Goal: Find specific page/section: Find specific page/section

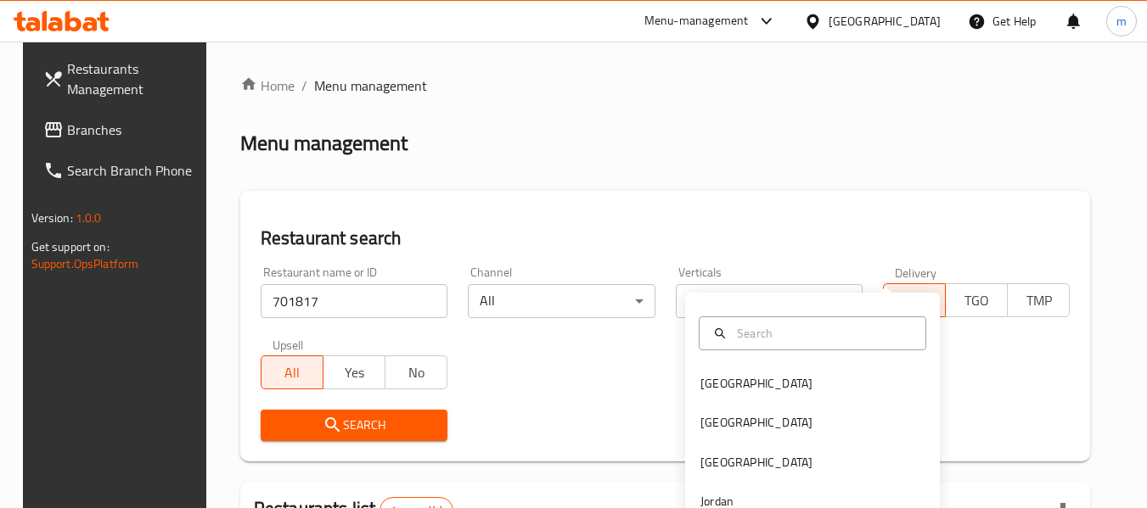
scroll to position [249, 0]
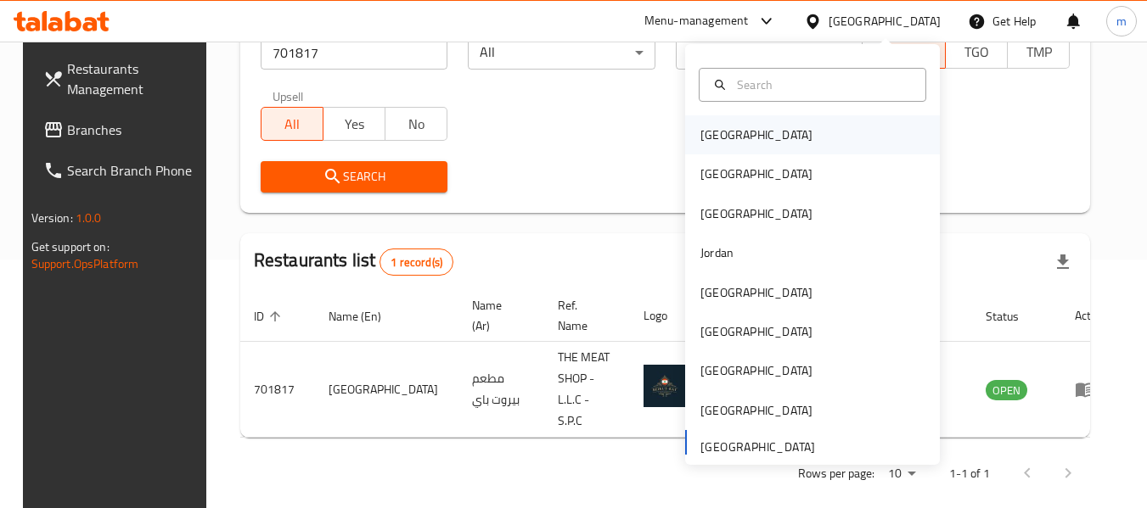
click at [715, 128] on div "[GEOGRAPHIC_DATA]" at bounding box center [756, 135] width 112 height 19
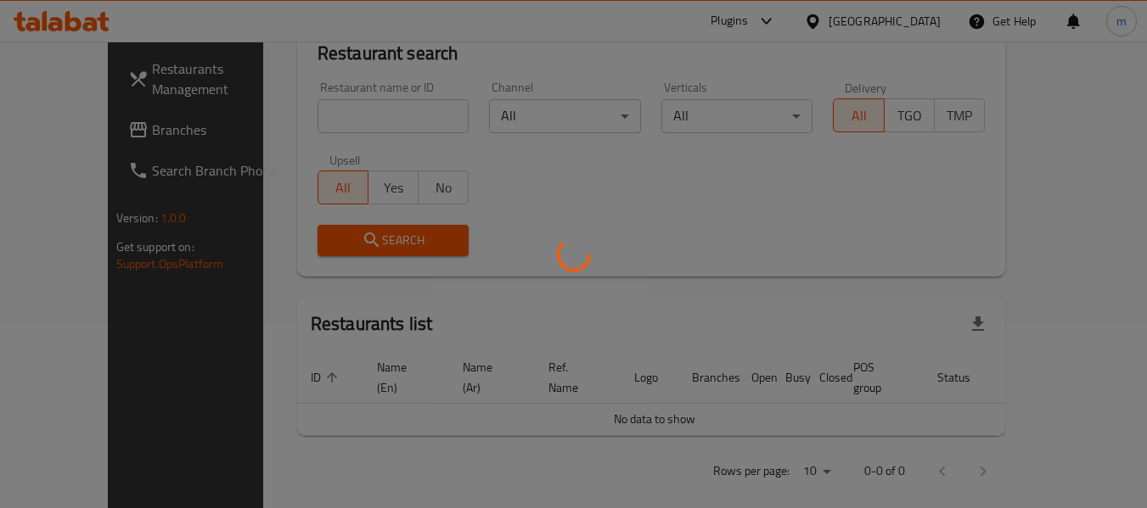
scroll to position [249, 0]
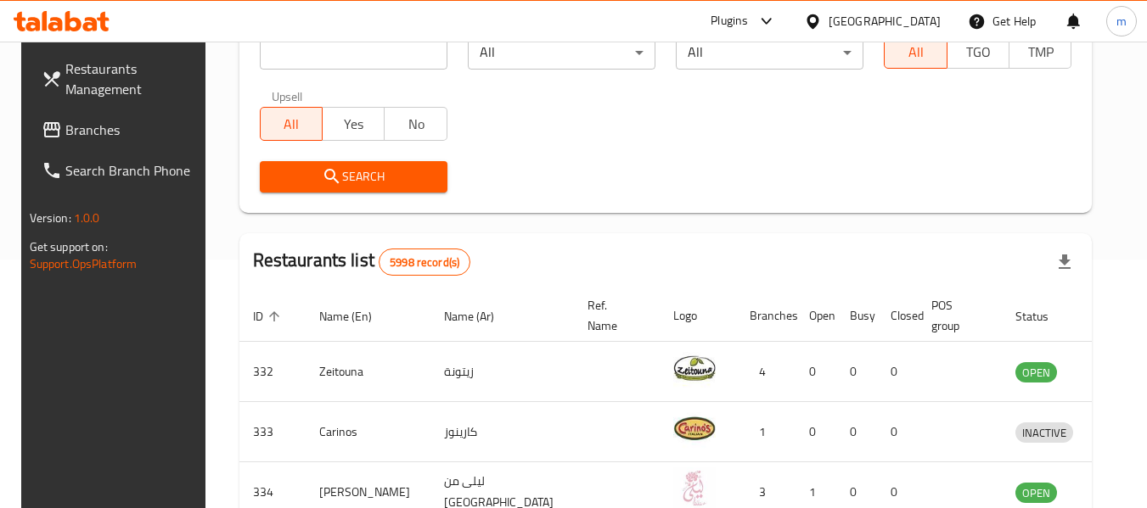
click at [55, 114] on link "Branches" at bounding box center [120, 130] width 185 height 41
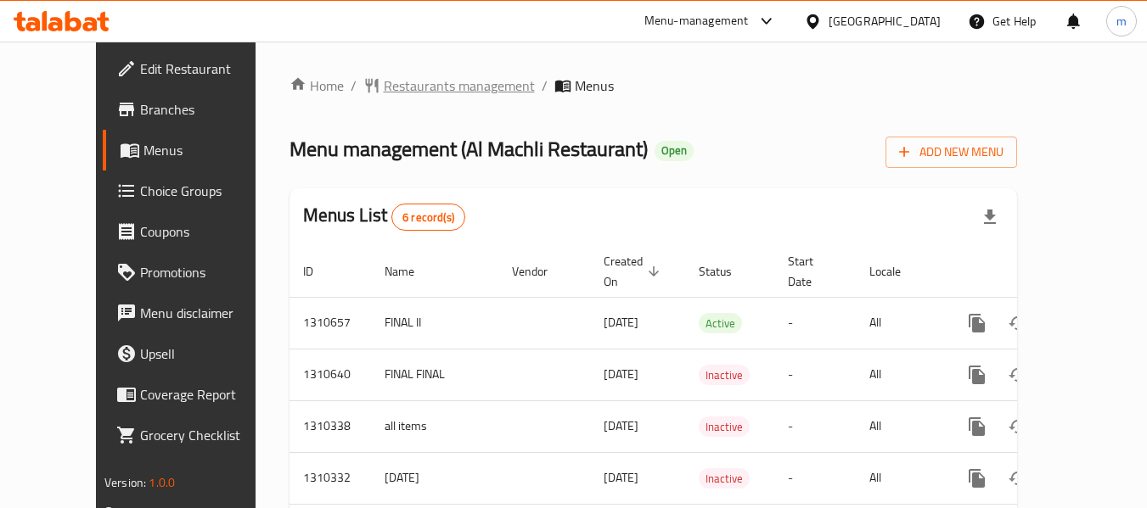
click at [384, 96] on span "Restaurants management" at bounding box center [459, 86] width 151 height 20
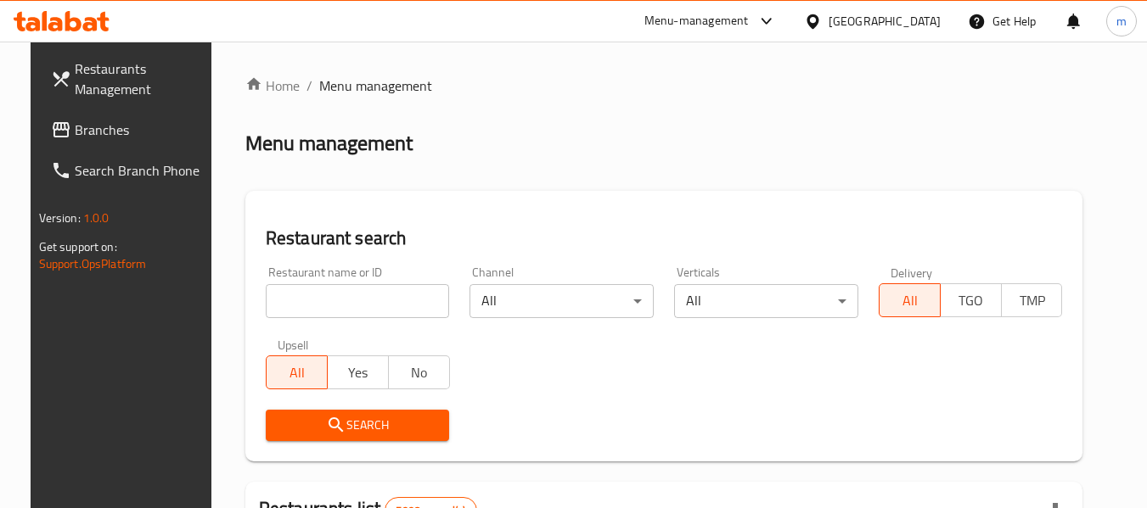
click at [317, 310] on input "search" at bounding box center [358, 301] width 184 height 34
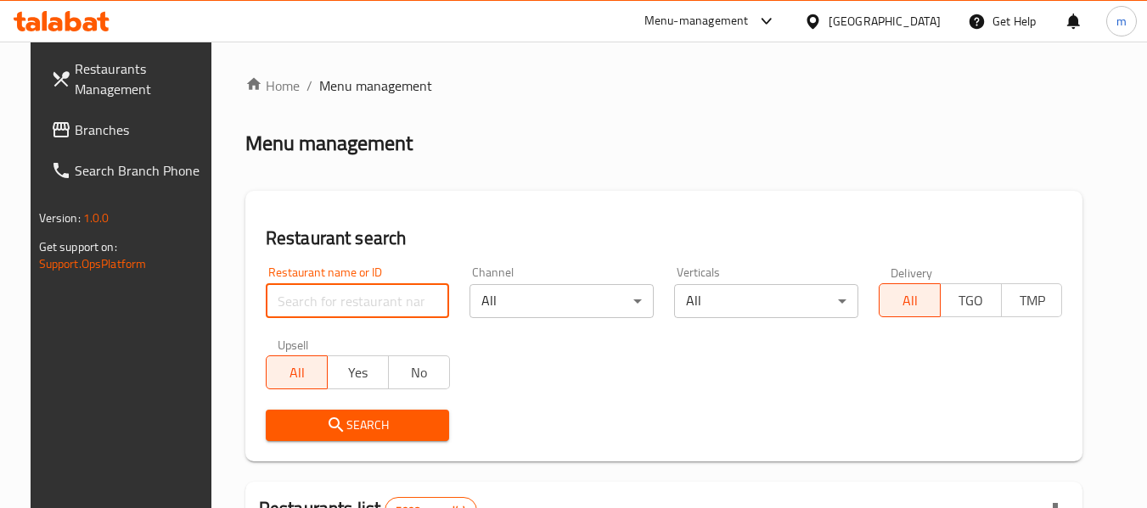
paste input "704955"
type input "704955"
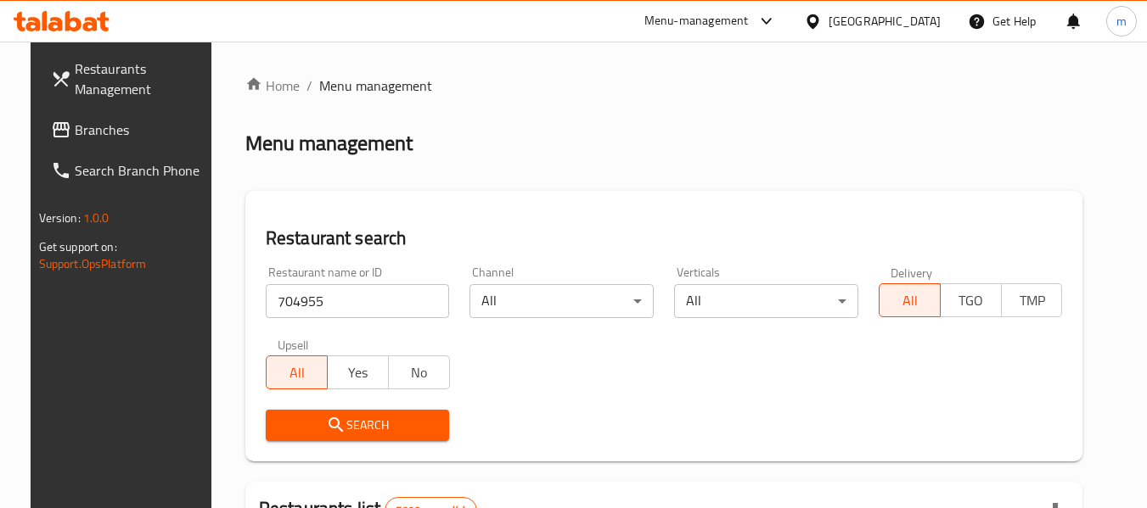
click at [360, 415] on span "Search" at bounding box center [357, 425] width 157 height 21
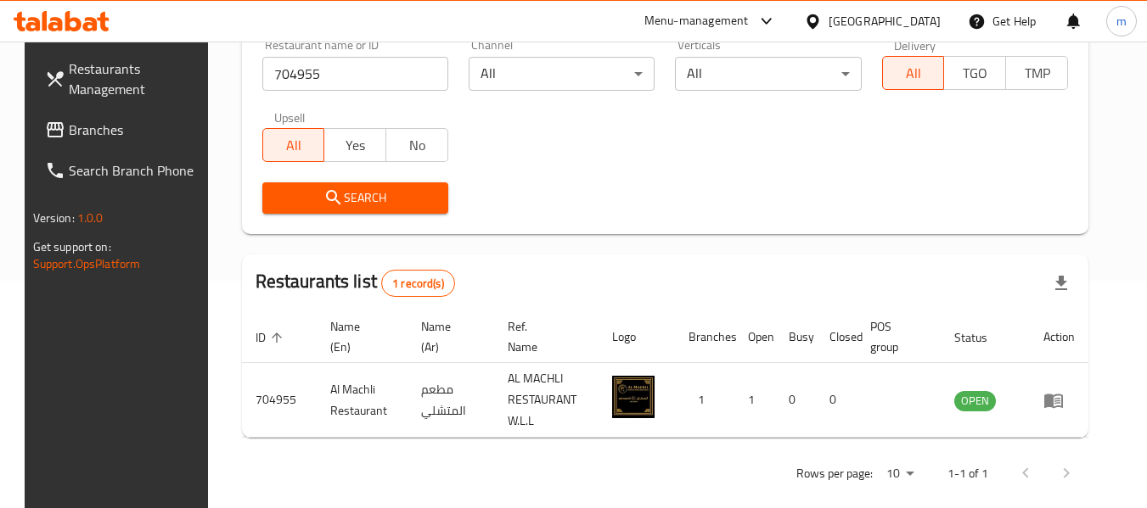
scroll to position [249, 0]
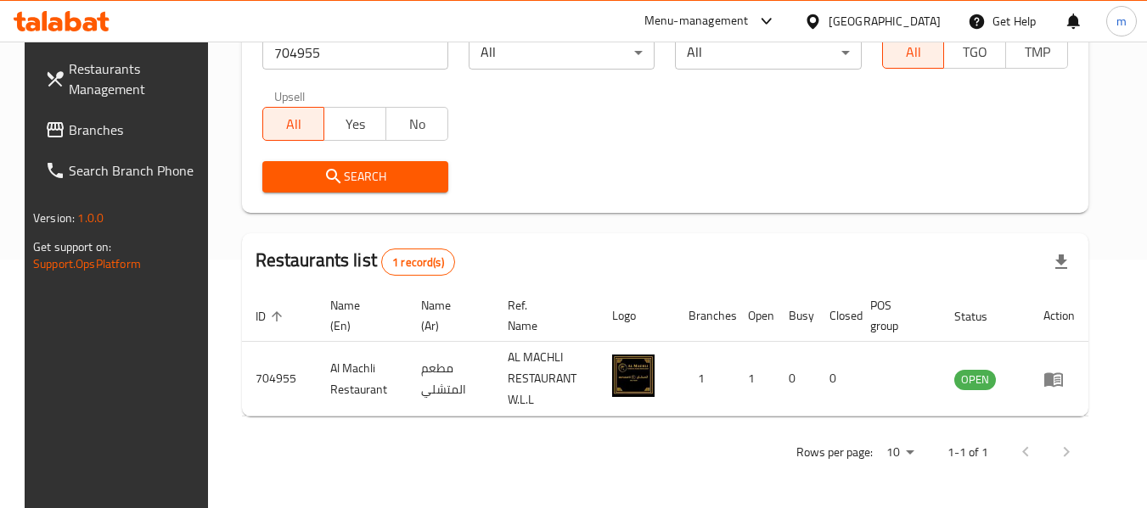
click at [902, 25] on div "[GEOGRAPHIC_DATA]" at bounding box center [885, 21] width 112 height 19
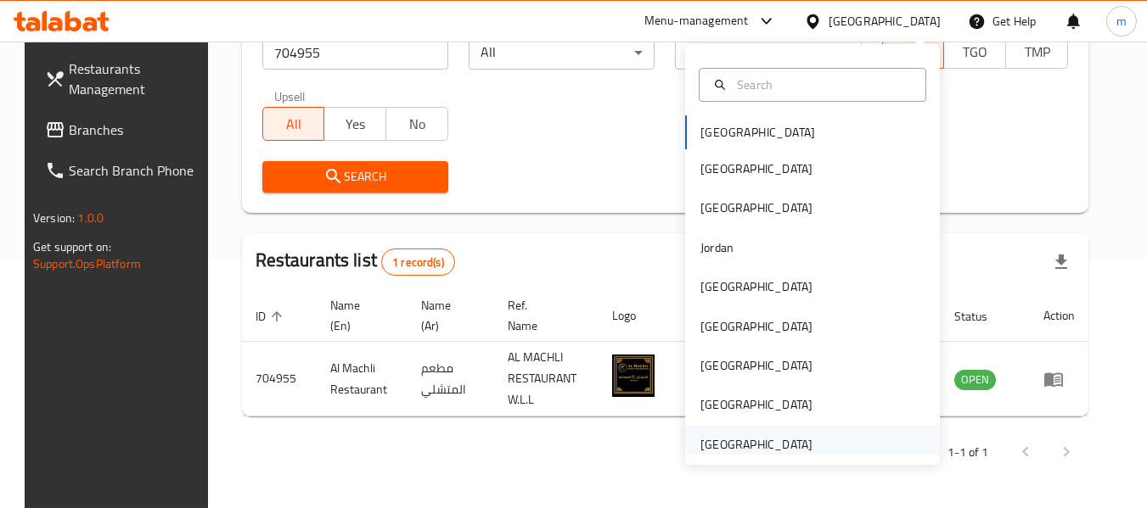
click at [756, 438] on div "[GEOGRAPHIC_DATA]" at bounding box center [756, 444] width 112 height 19
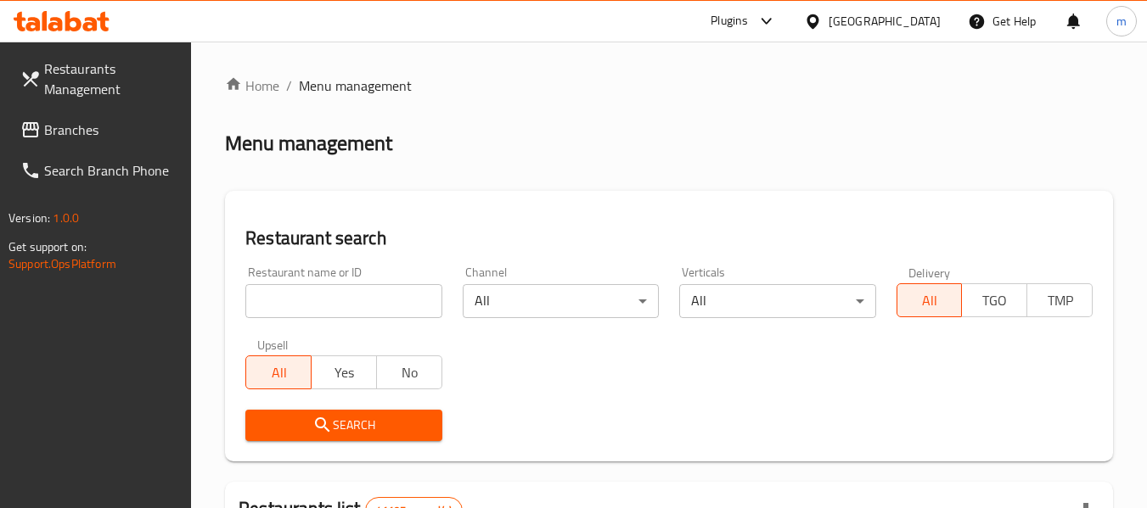
click at [105, 137] on span "Branches" at bounding box center [111, 130] width 134 height 20
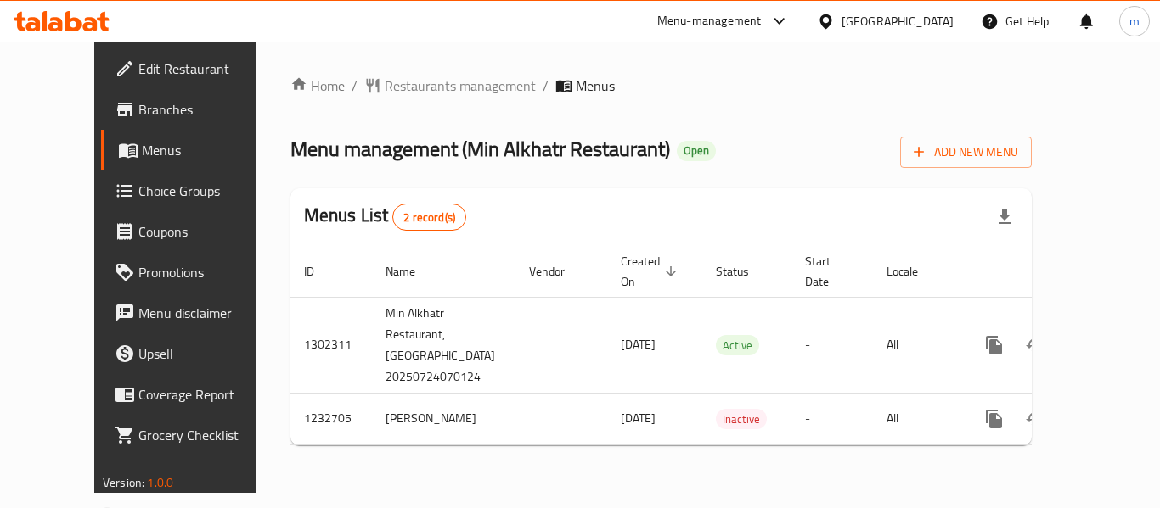
click at [385, 91] on span "Restaurants management" at bounding box center [460, 86] width 151 height 20
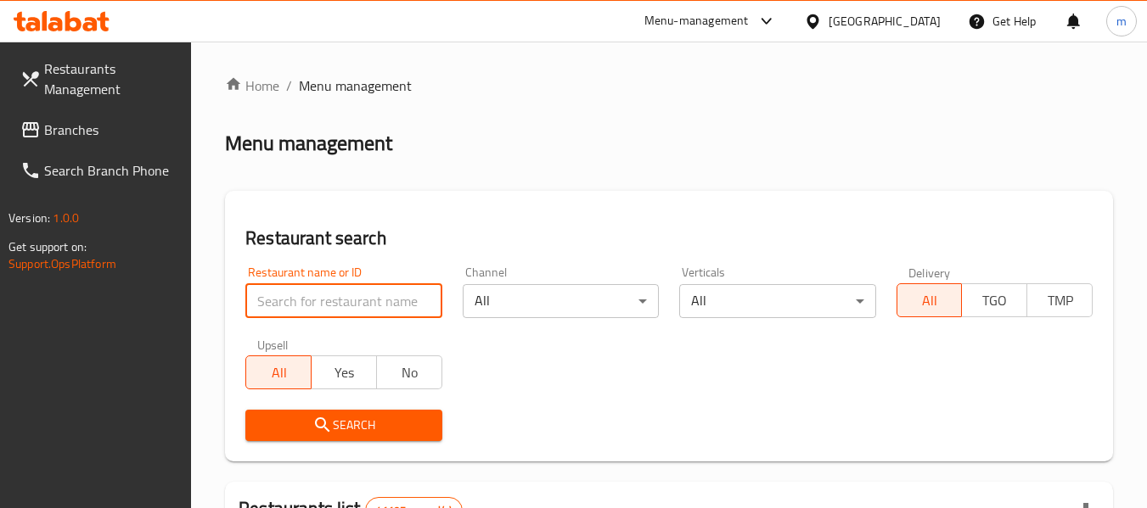
click at [358, 303] on input "search" at bounding box center [343, 301] width 196 height 34
paste input "677879"
type input "677879"
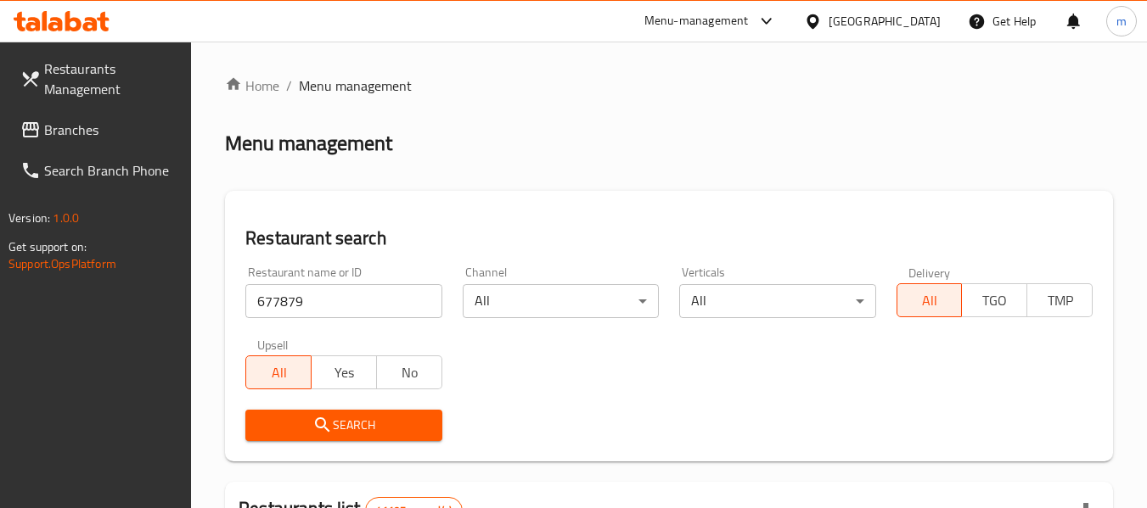
click at [376, 423] on span "Search" at bounding box center [343, 425] width 169 height 21
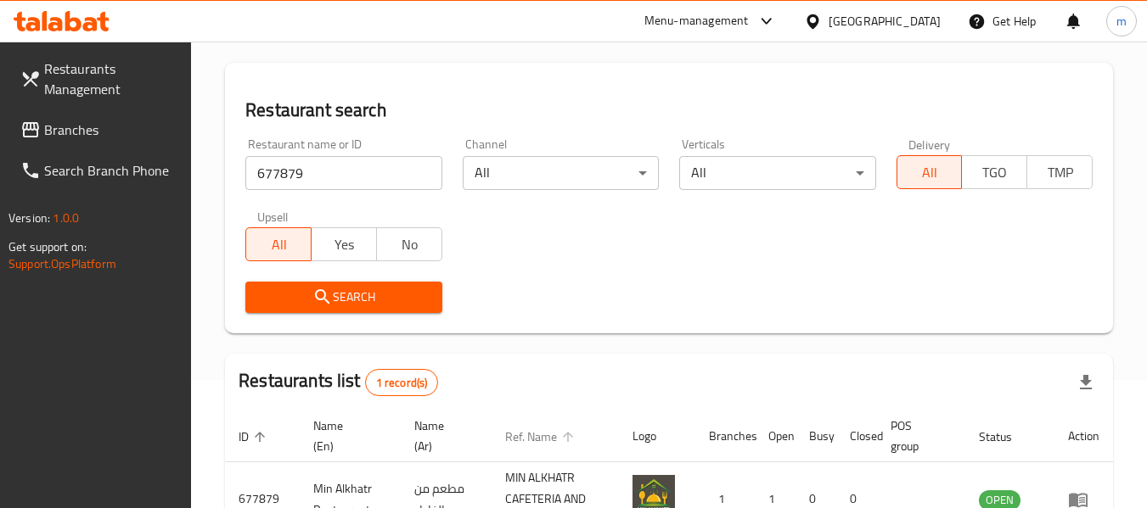
scroll to position [249, 0]
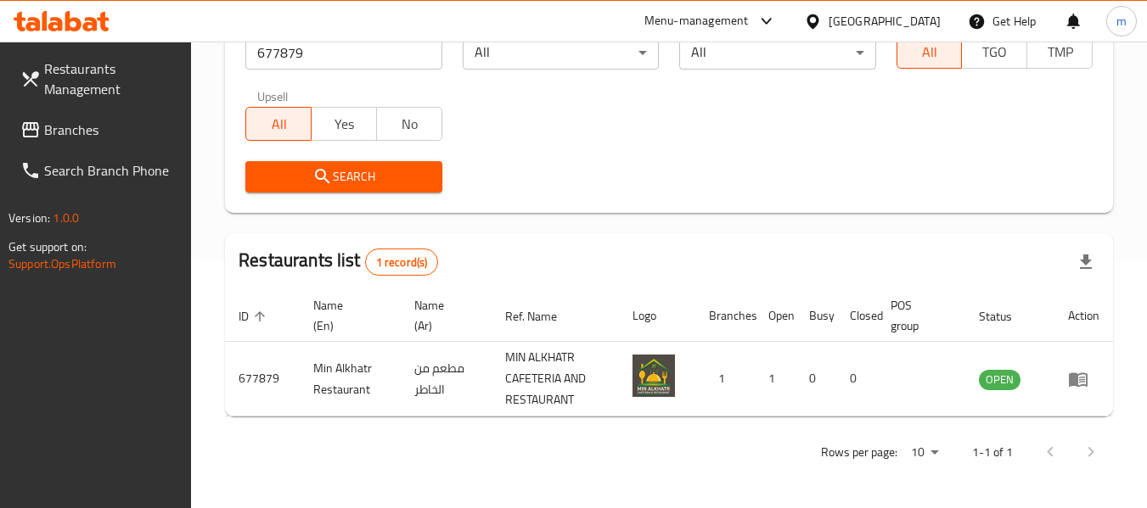
click at [879, 19] on div "[GEOGRAPHIC_DATA]" at bounding box center [885, 21] width 112 height 19
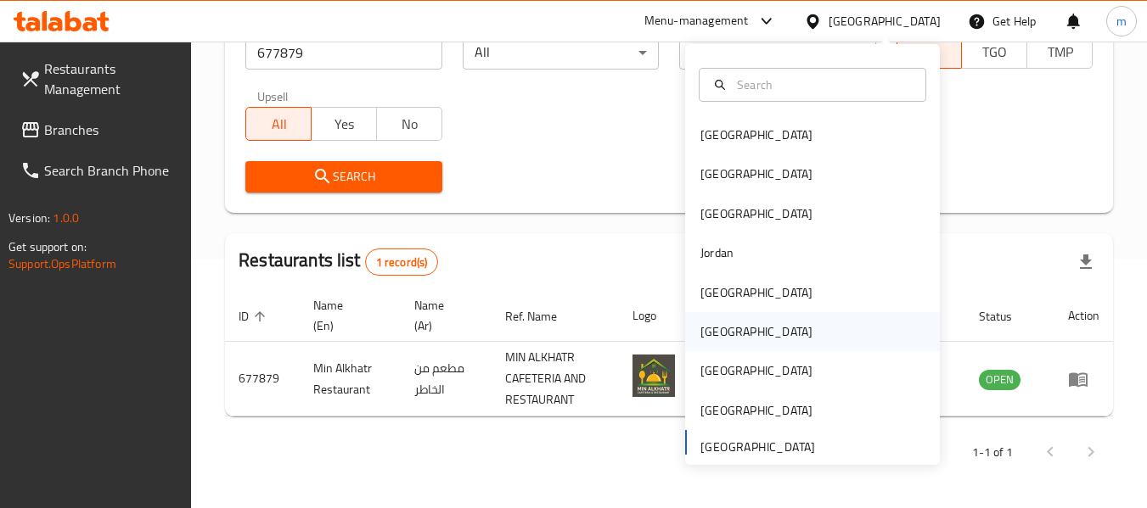
click at [722, 343] on div "[GEOGRAPHIC_DATA]" at bounding box center [756, 331] width 139 height 39
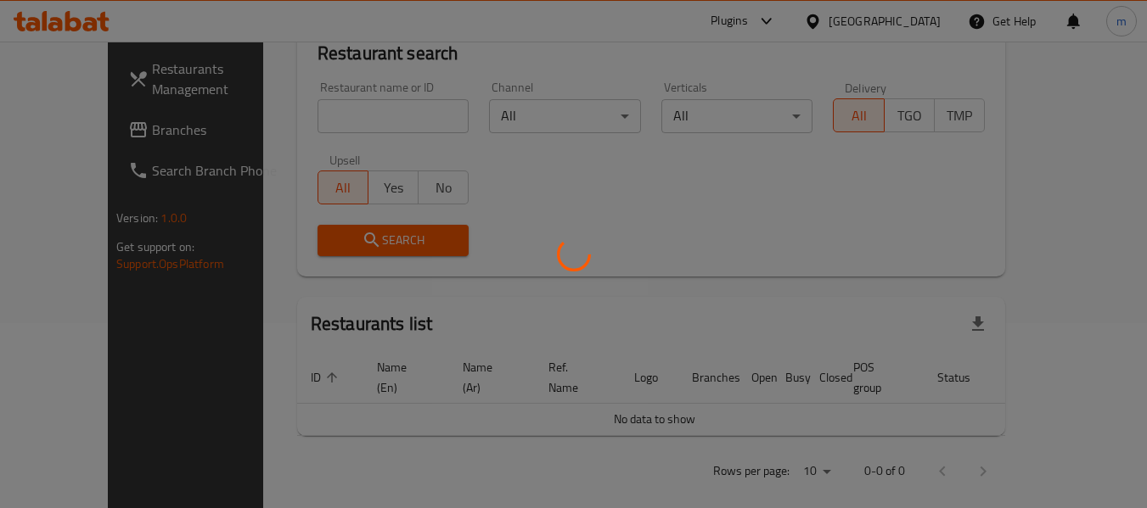
scroll to position [249, 0]
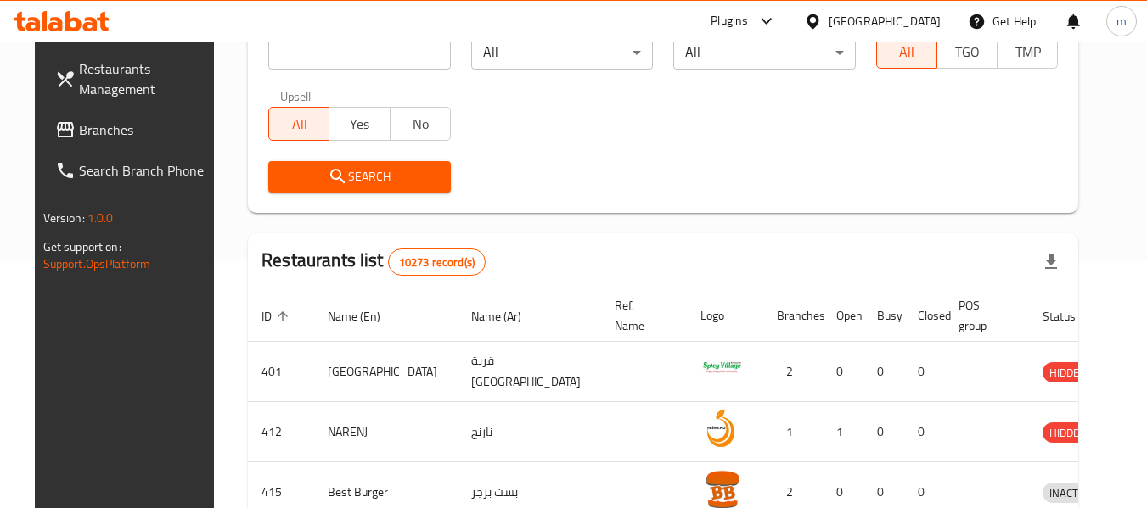
click at [79, 135] on span "Branches" at bounding box center [146, 130] width 134 height 20
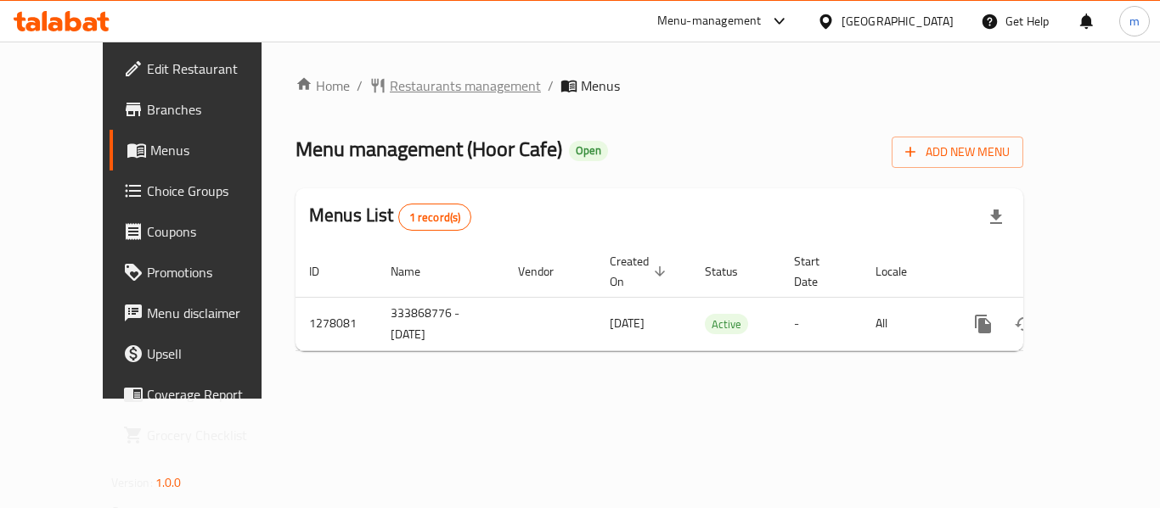
click at [390, 88] on span "Restaurants management" at bounding box center [465, 86] width 151 height 20
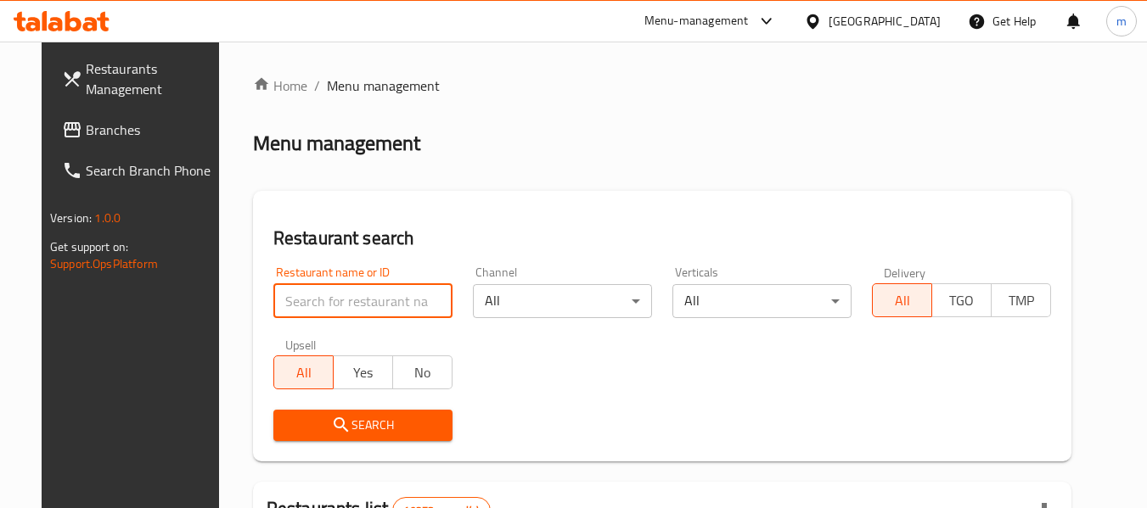
click at [360, 307] on input "search" at bounding box center [362, 301] width 179 height 34
paste input "692802"
type input "692802"
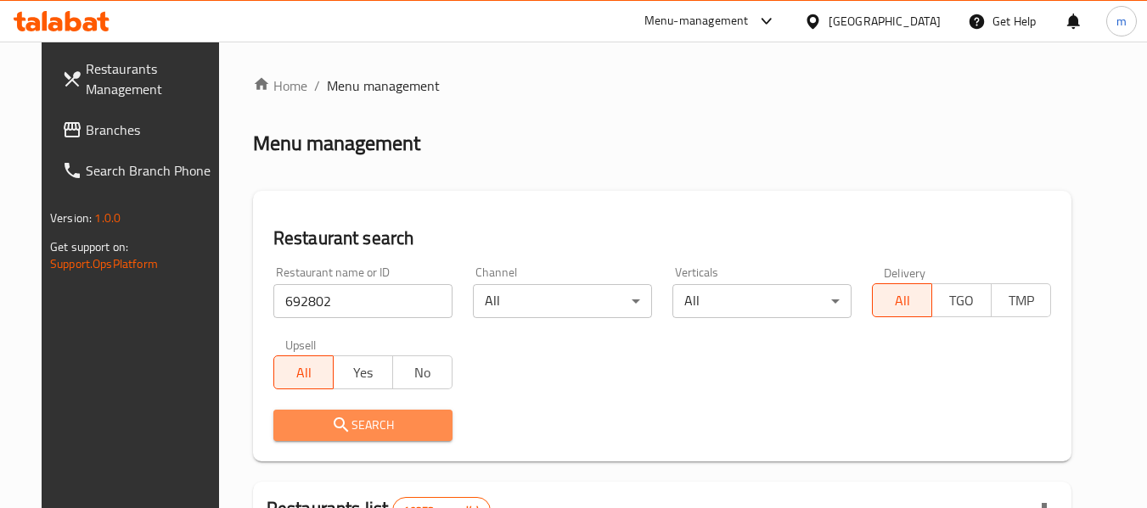
click at [373, 430] on span "Search" at bounding box center [363, 425] width 152 height 21
click at [373, 430] on div at bounding box center [573, 254] width 1147 height 508
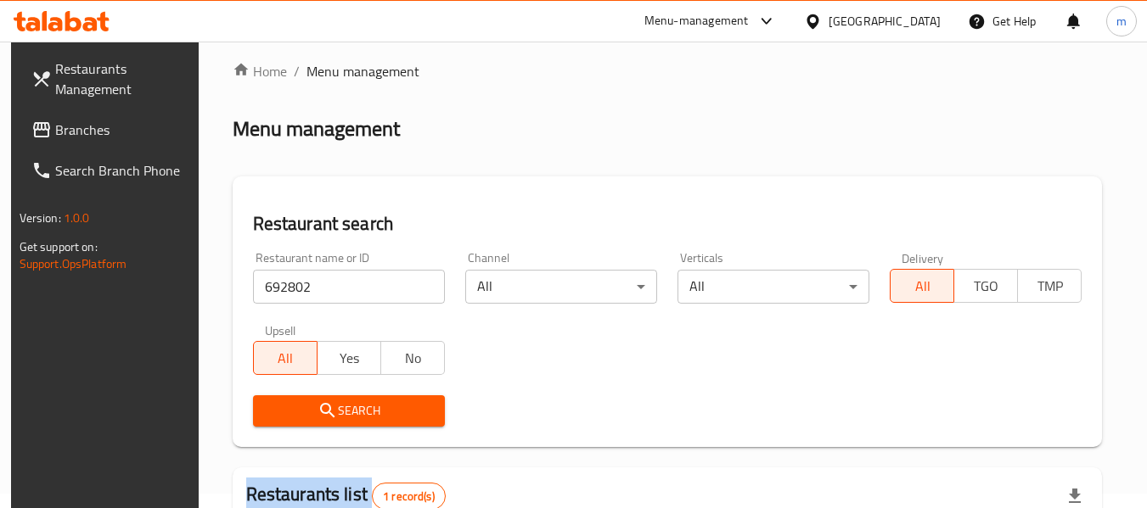
scroll to position [249, 0]
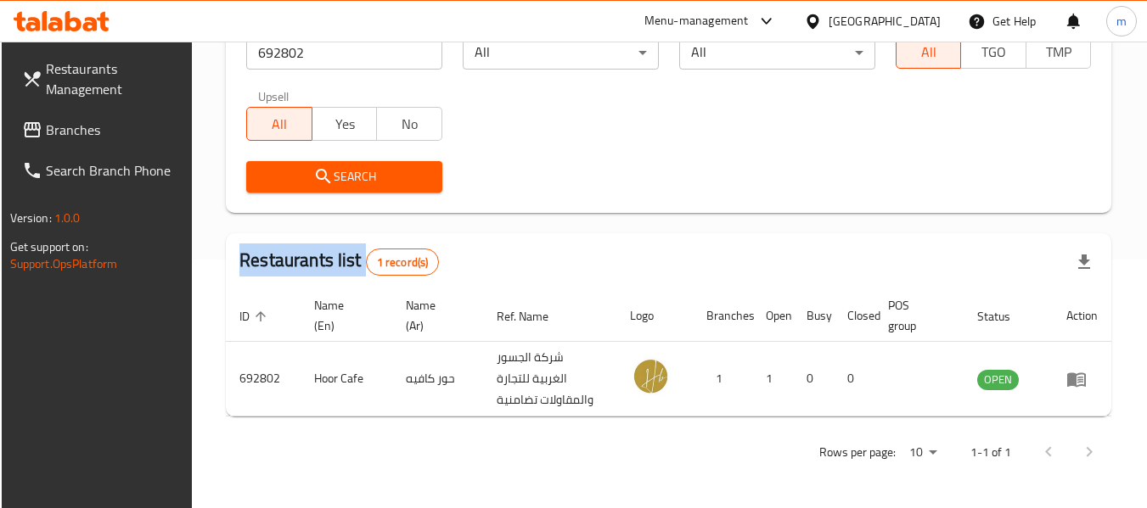
click at [937, 23] on div "[GEOGRAPHIC_DATA]" at bounding box center [885, 21] width 112 height 19
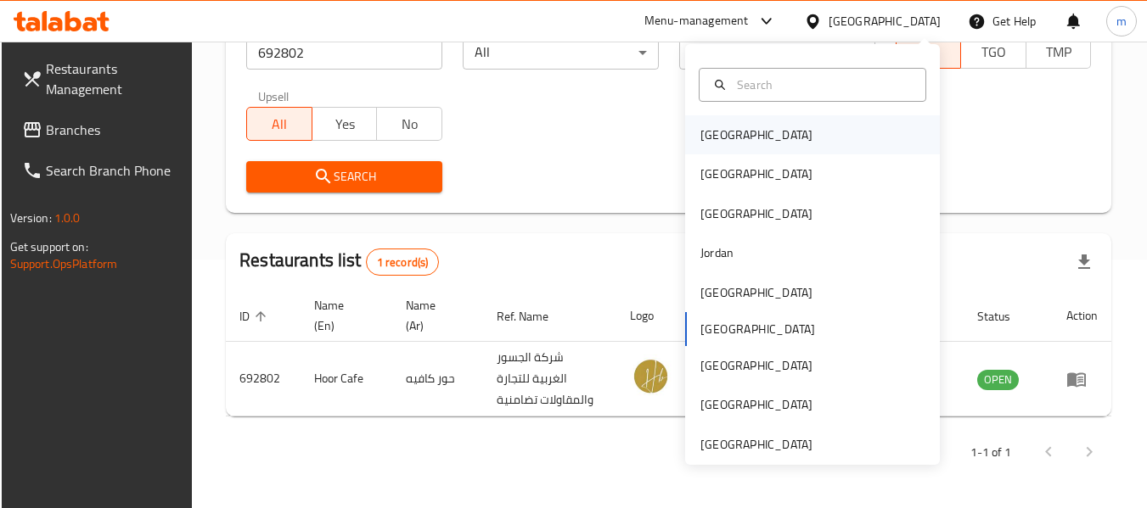
click at [749, 133] on div "[GEOGRAPHIC_DATA]" at bounding box center [812, 134] width 255 height 39
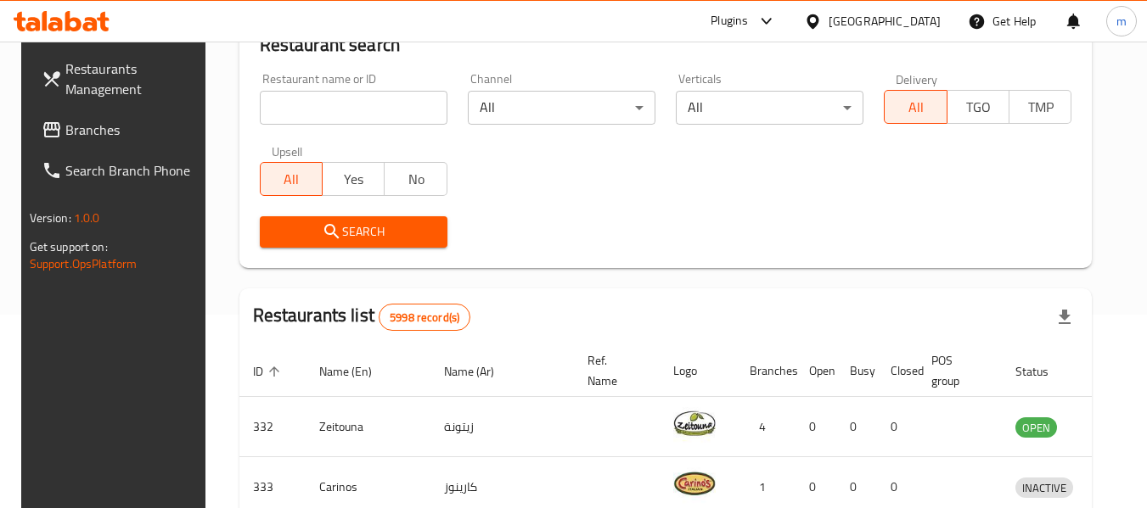
scroll to position [164, 0]
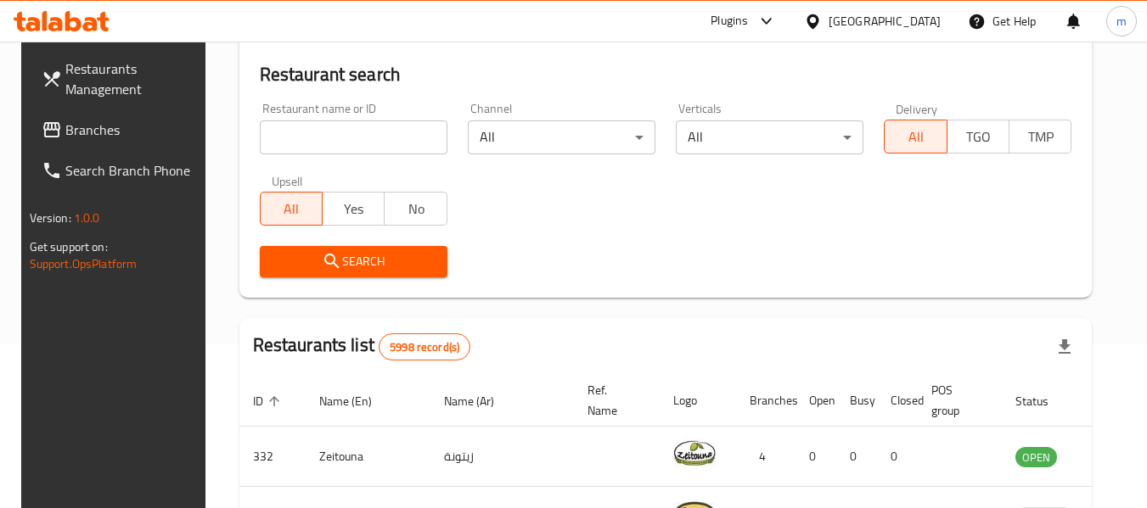
click at [320, 155] on div "Restaurant name or ID Restaurant name or ID" at bounding box center [354, 129] width 208 height 72
click at [329, 131] on input "search" at bounding box center [354, 138] width 188 height 34
paste input "775792"
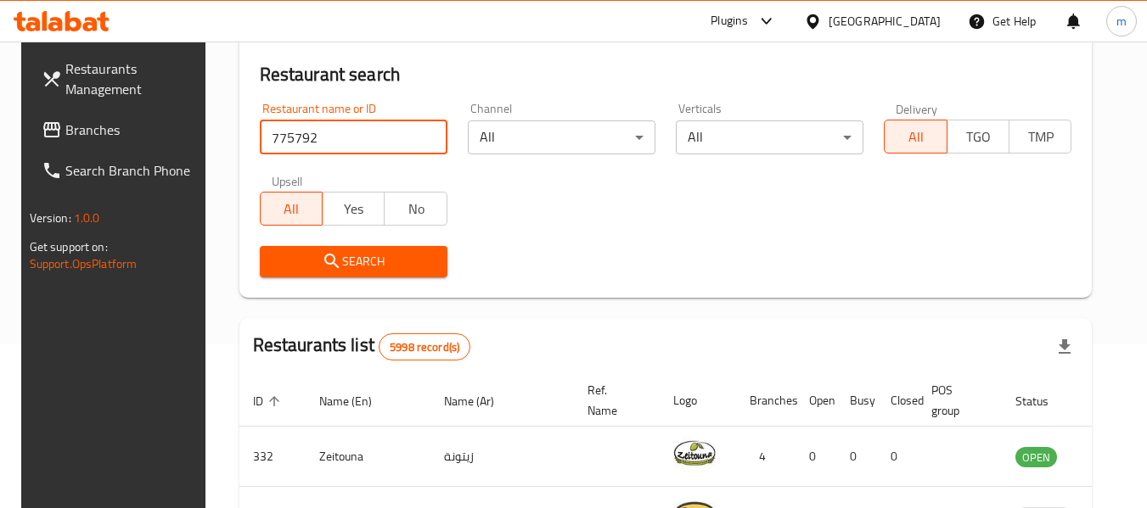
type input "775792"
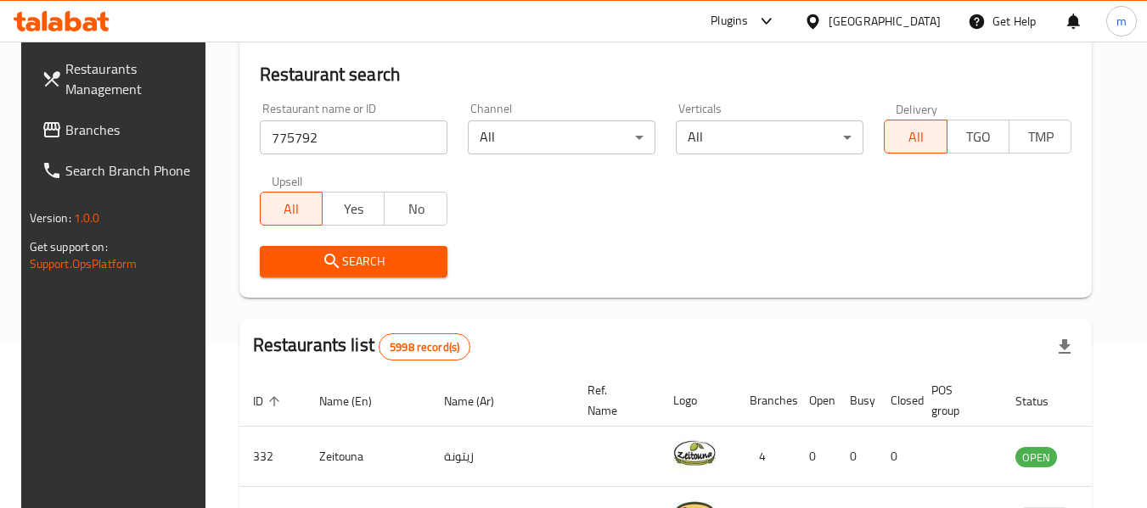
click at [362, 267] on span "Search" at bounding box center [353, 261] width 160 height 21
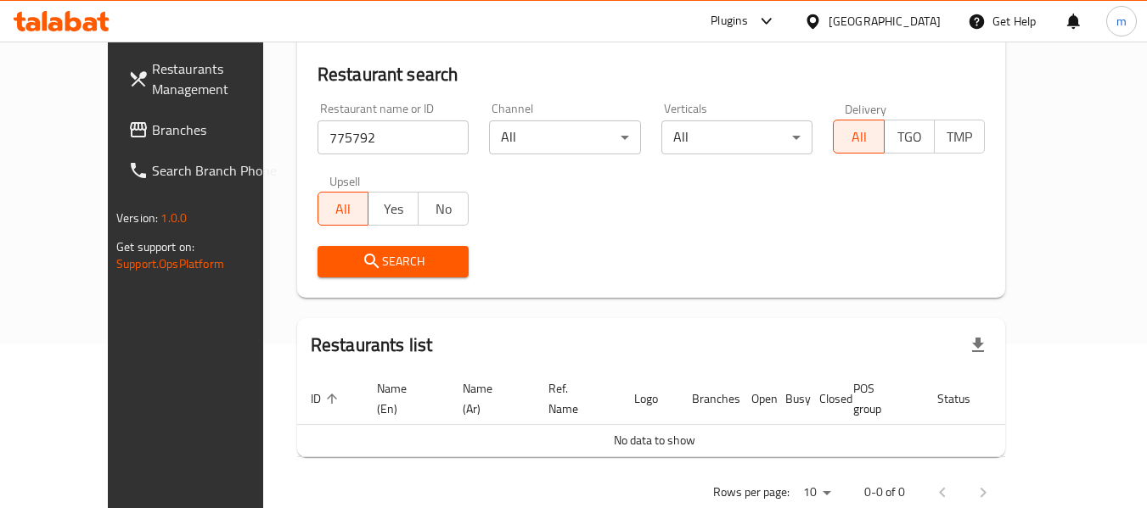
click at [152, 125] on span "Branches" at bounding box center [219, 130] width 134 height 20
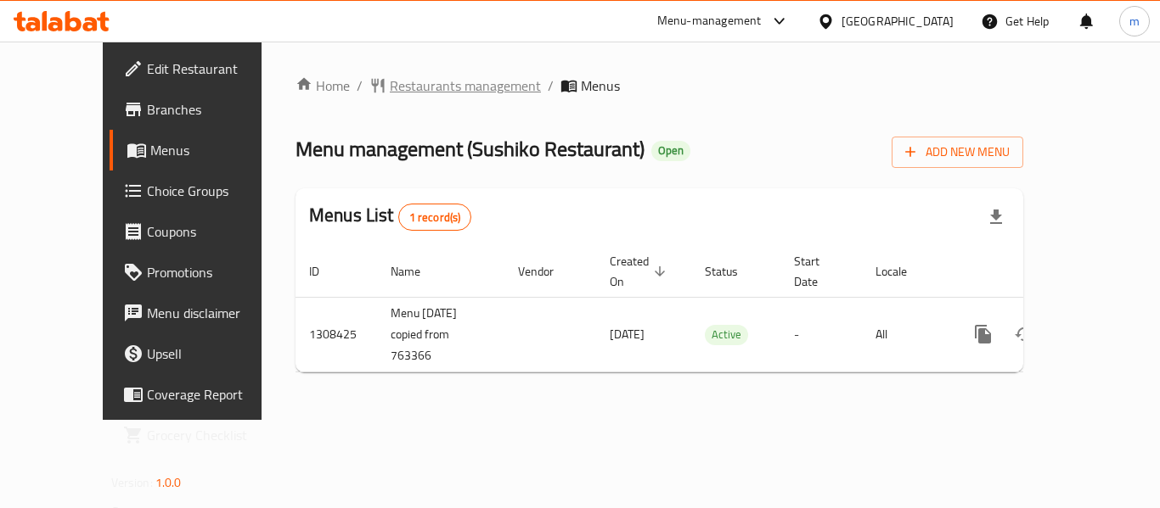
click at [421, 89] on span "Restaurants management" at bounding box center [465, 86] width 151 height 20
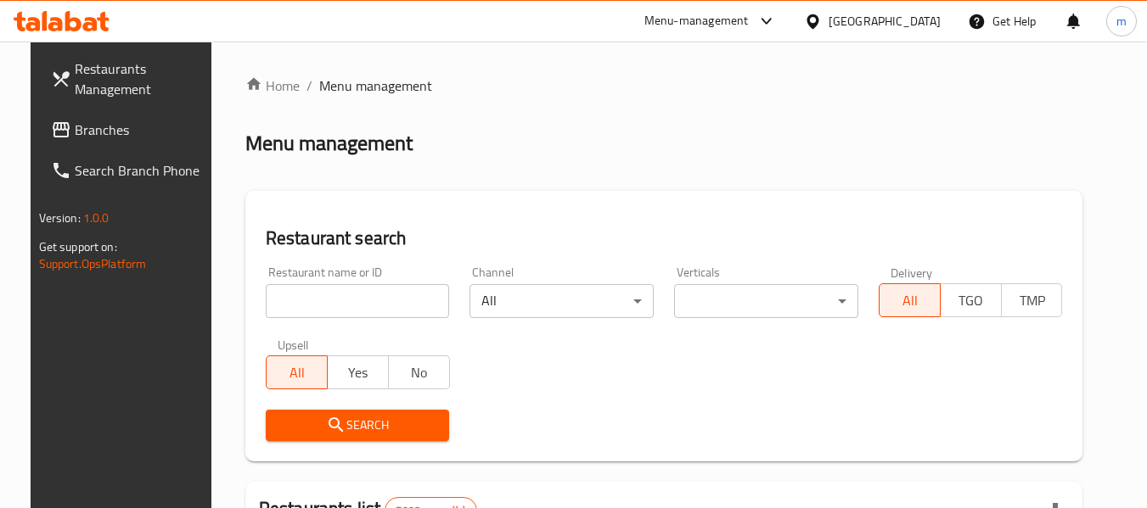
click at [368, 318] on div "Restaurant name or ID Restaurant name or ID" at bounding box center [358, 292] width 205 height 72
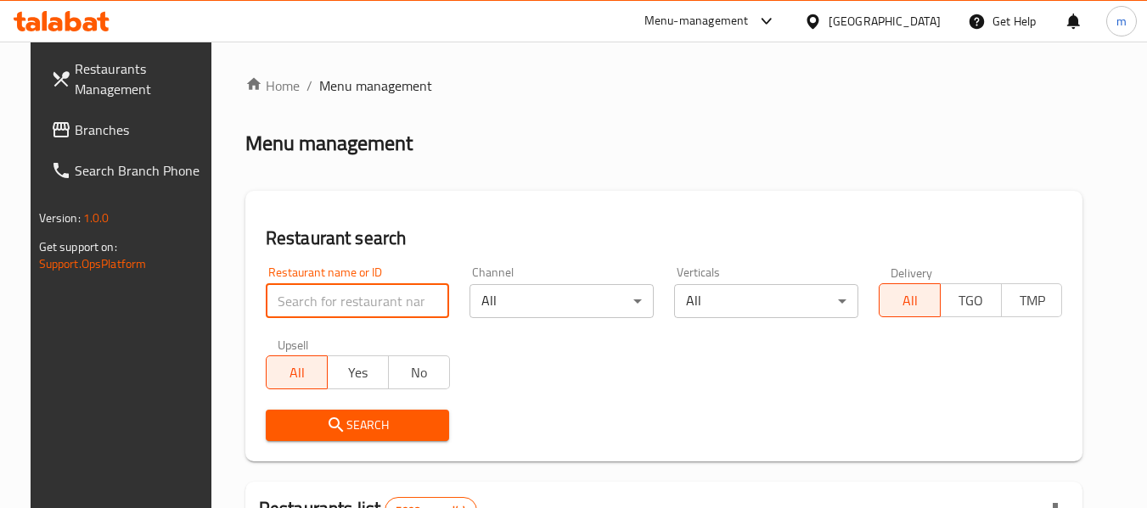
click at [373, 301] on input "search" at bounding box center [358, 301] width 184 height 34
paste input "704883"
type input "704883"
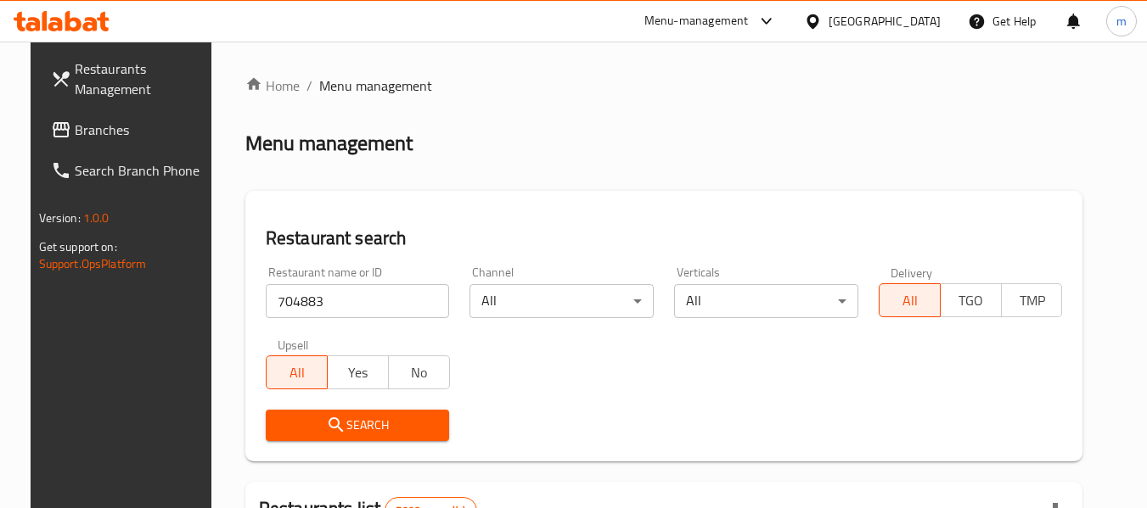
click at [345, 427] on span "Search" at bounding box center [357, 425] width 157 height 21
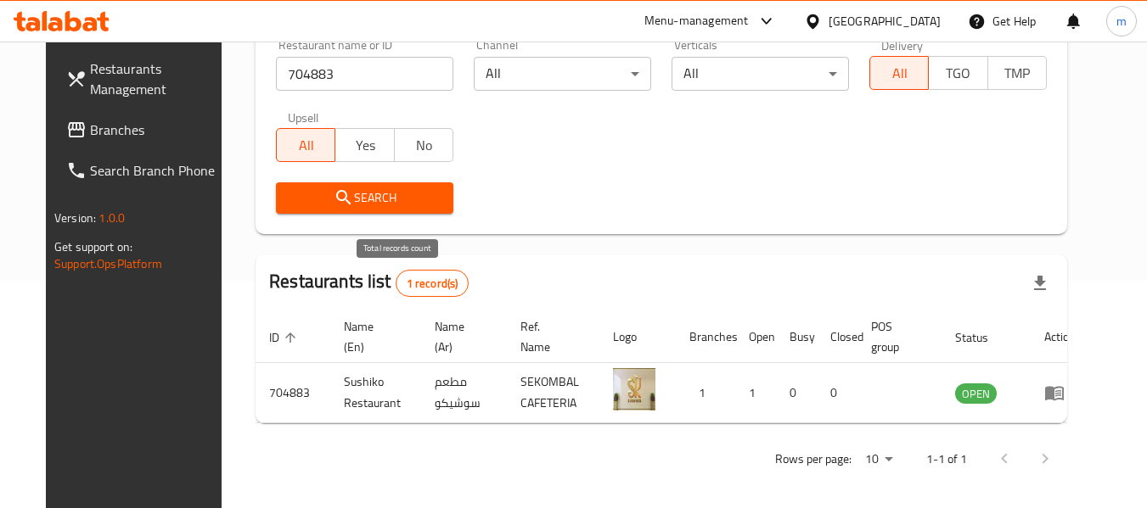
scroll to position [143, 0]
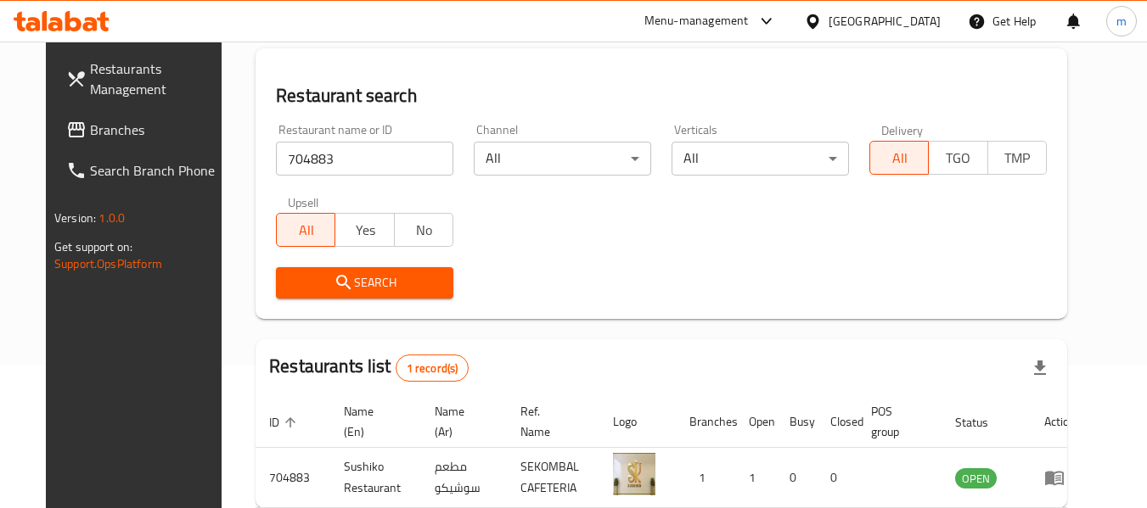
click at [909, 28] on div "[GEOGRAPHIC_DATA]" at bounding box center [885, 21] width 112 height 19
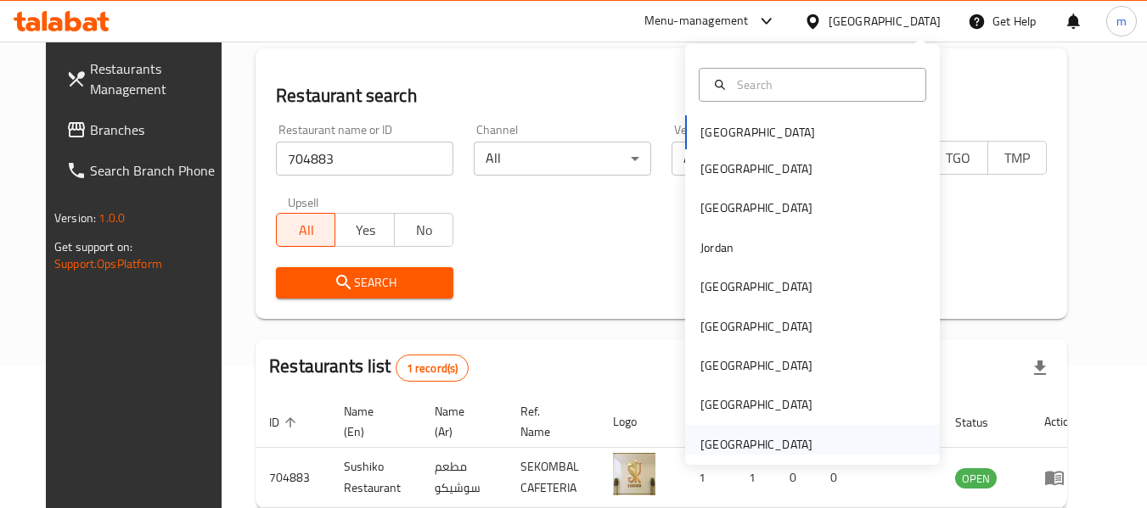
click at [756, 449] on div "[GEOGRAPHIC_DATA]" at bounding box center [756, 444] width 112 height 19
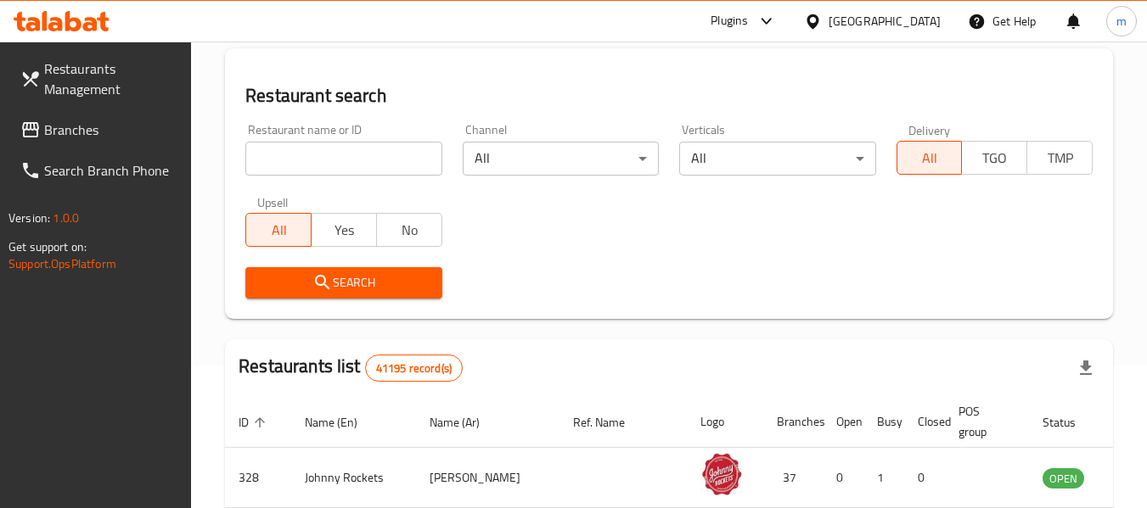
click at [90, 126] on span "Branches" at bounding box center [111, 130] width 134 height 20
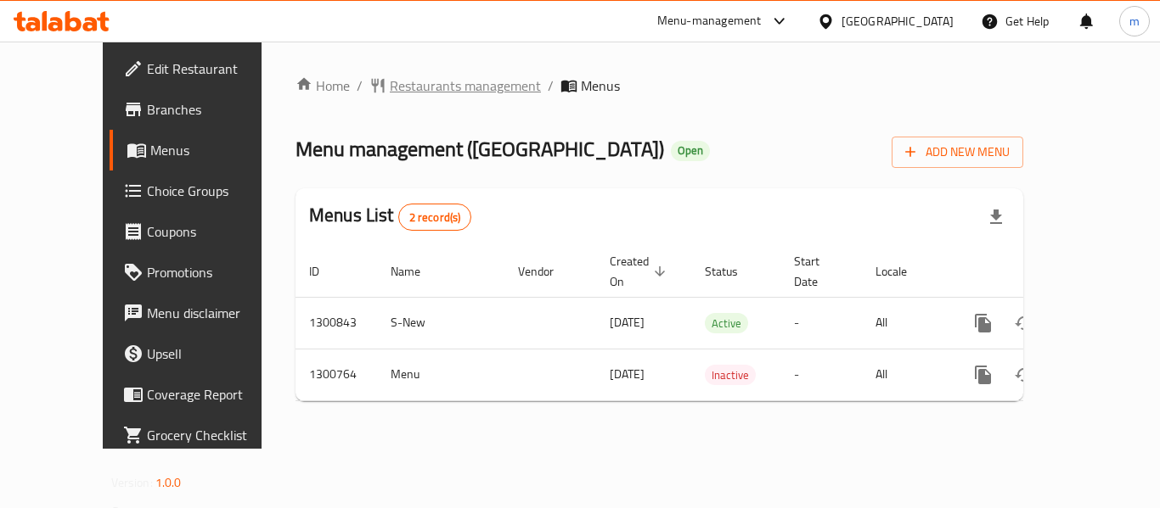
click at [418, 89] on span "Restaurants management" at bounding box center [465, 86] width 151 height 20
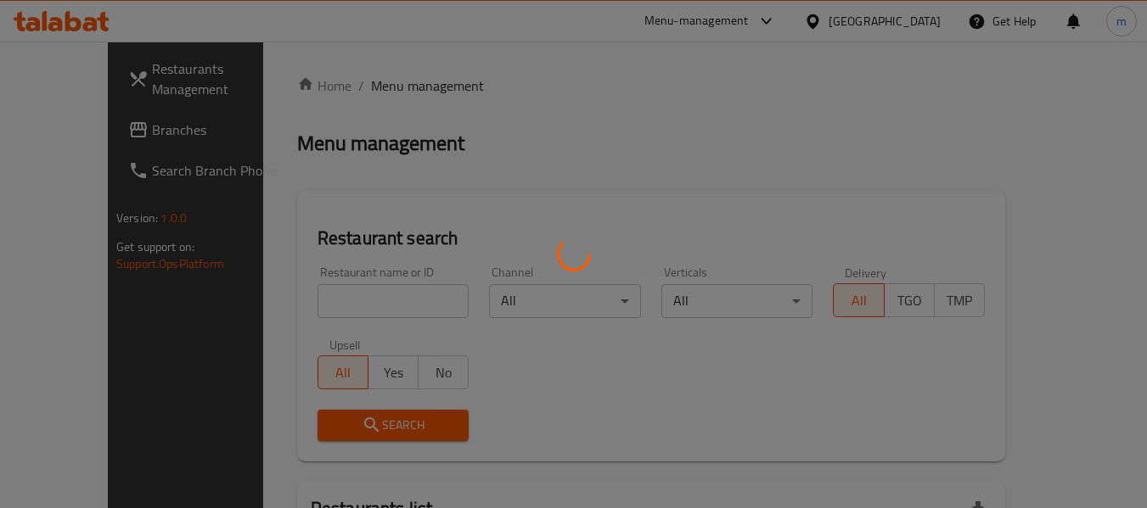
click at [329, 301] on div at bounding box center [573, 254] width 1147 height 508
click at [322, 304] on div at bounding box center [573, 254] width 1147 height 508
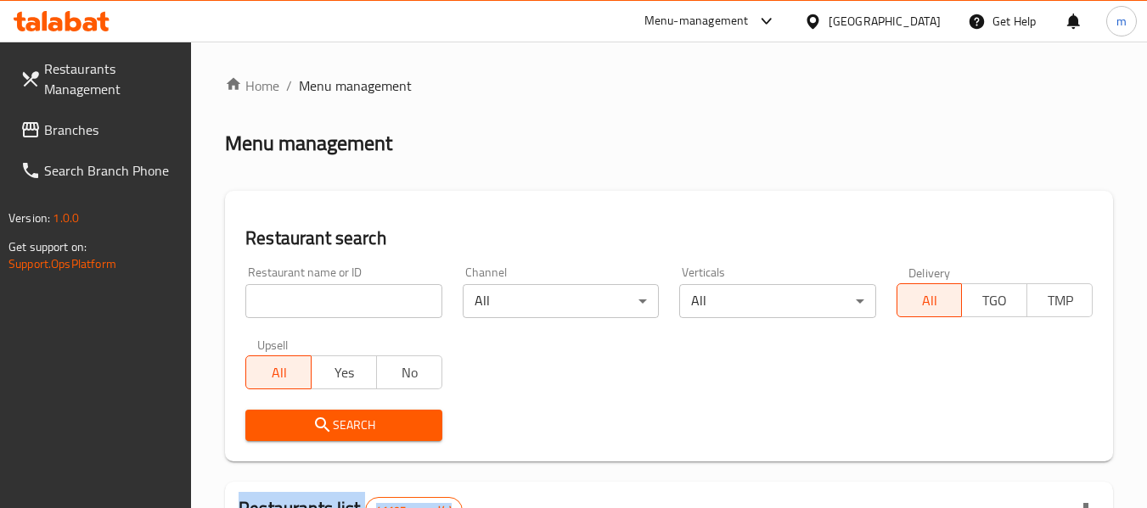
click at [322, 304] on input "search" at bounding box center [343, 301] width 196 height 34
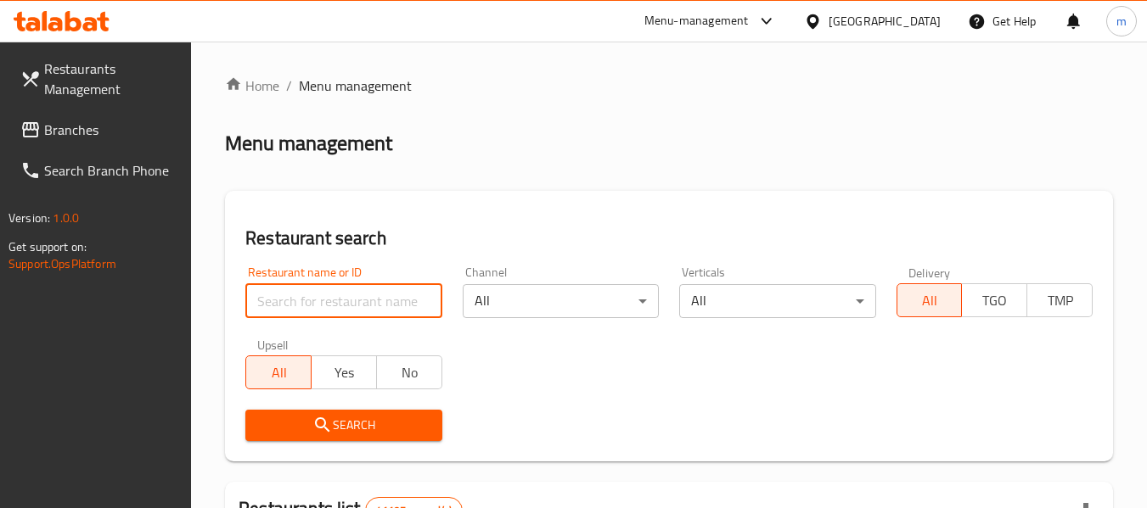
paste input "701817"
type input "701817"
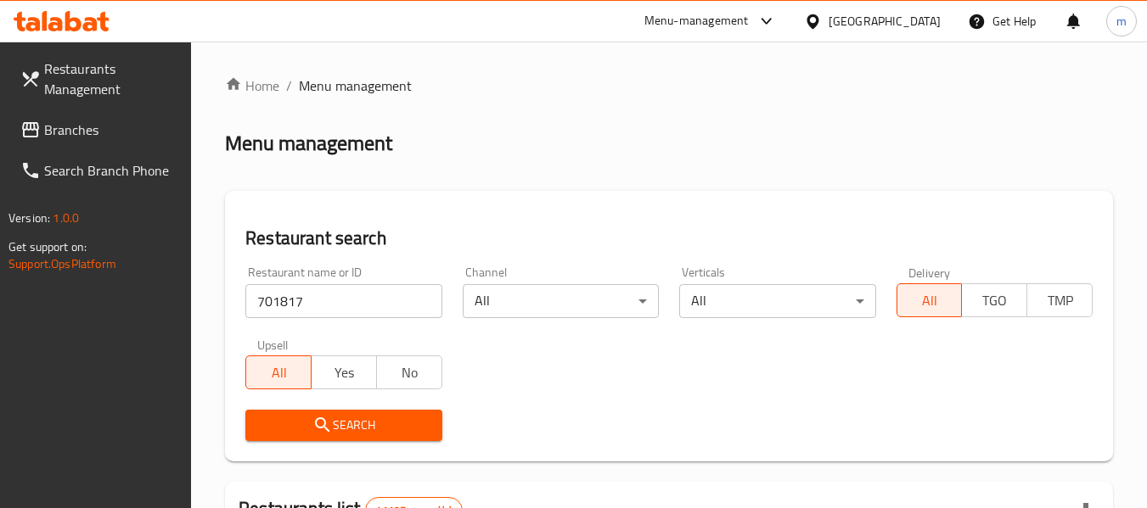
click at [346, 426] on span "Search" at bounding box center [343, 425] width 169 height 21
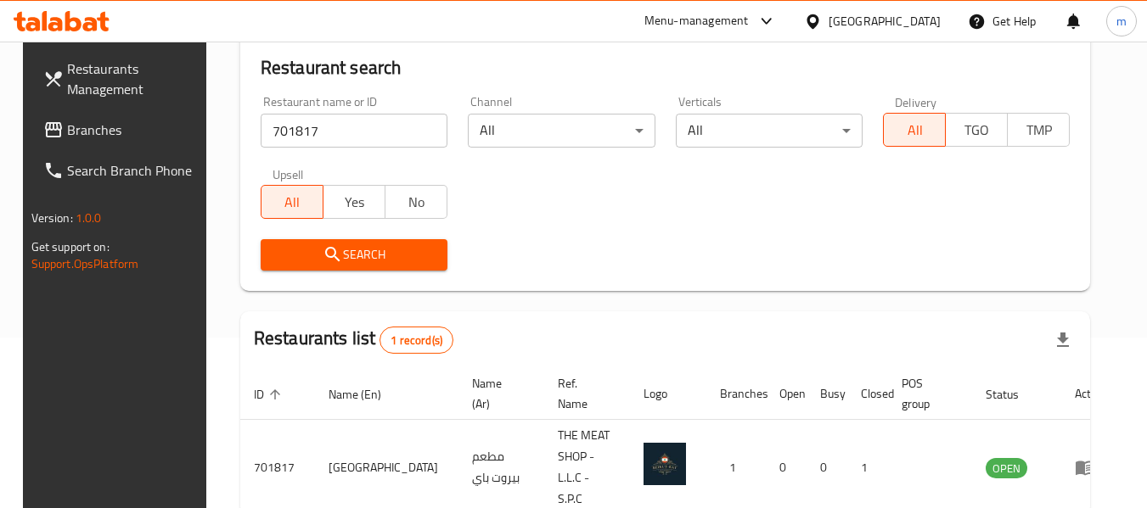
scroll to position [249, 0]
